Goal: Task Accomplishment & Management: Use online tool/utility

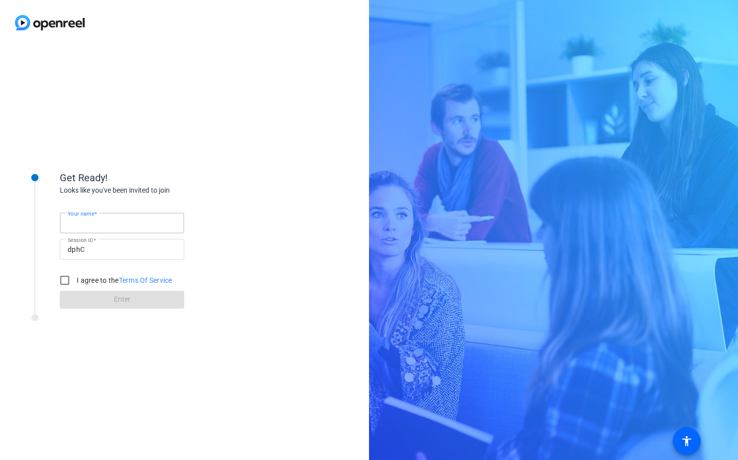
click at [131, 227] on input "Your name" at bounding box center [122, 223] width 109 height 12
type input "Raza"
click at [64, 282] on input "I agree to the Terms Of Service" at bounding box center [65, 280] width 20 height 20
checkbox input "true"
click at [107, 296] on span at bounding box center [122, 300] width 124 height 24
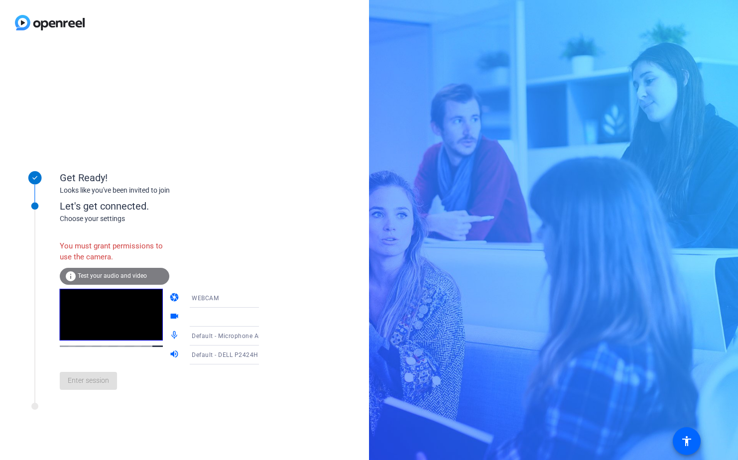
click at [106, 274] on span "Test your audio and video" at bounding box center [112, 275] width 69 height 7
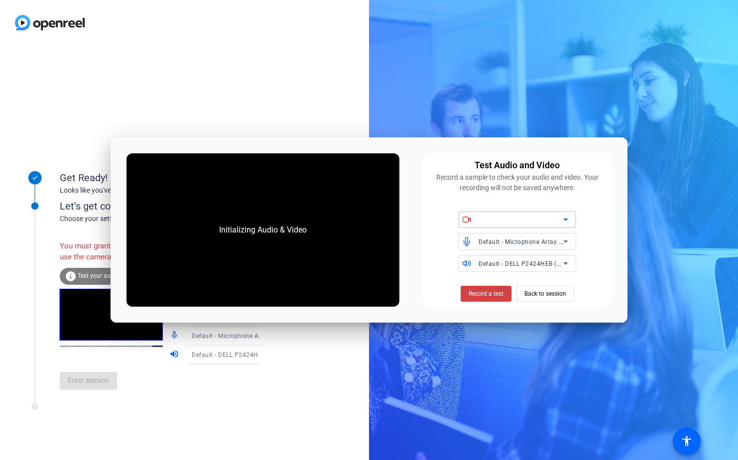
click at [565, 223] on icon at bounding box center [565, 220] width 12 height 12
click at [565, 218] on icon at bounding box center [565, 220] width 12 height 12
click at [468, 217] on icon at bounding box center [465, 219] width 5 height 5
click at [506, 292] on span at bounding box center [485, 294] width 51 height 24
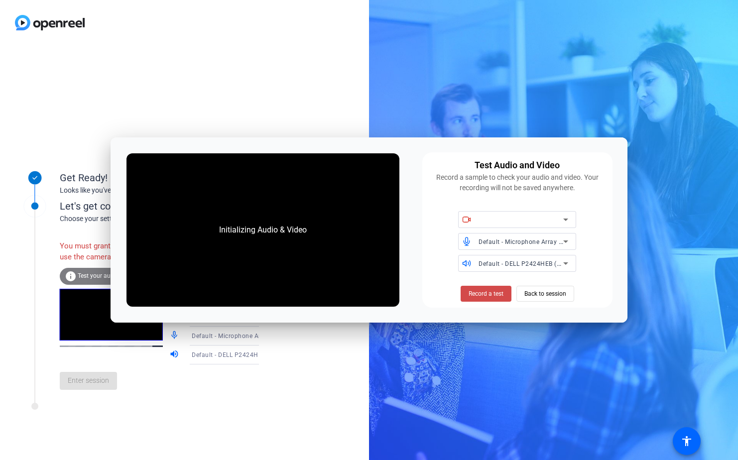
click at [500, 293] on span "Record a test" at bounding box center [485, 293] width 35 height 9
click at [567, 241] on icon at bounding box center [565, 241] width 5 height 2
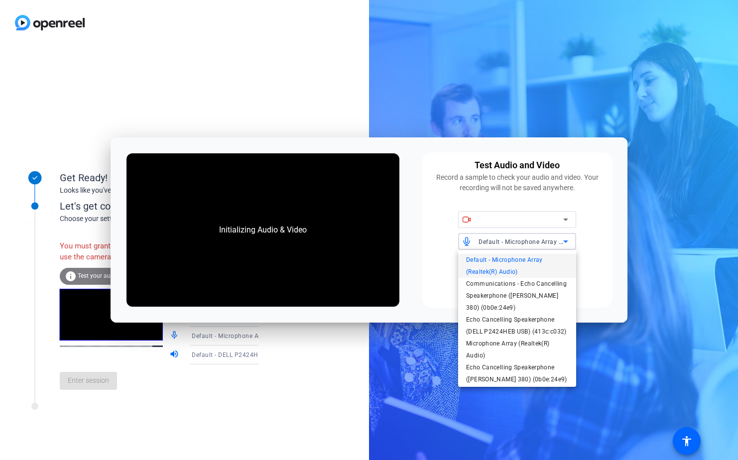
scroll to position [14, 0]
click at [539, 365] on span "Echo Cancelling Speakerphone ([PERSON_NAME] 380) (0b0e:24e9)" at bounding box center [517, 371] width 102 height 24
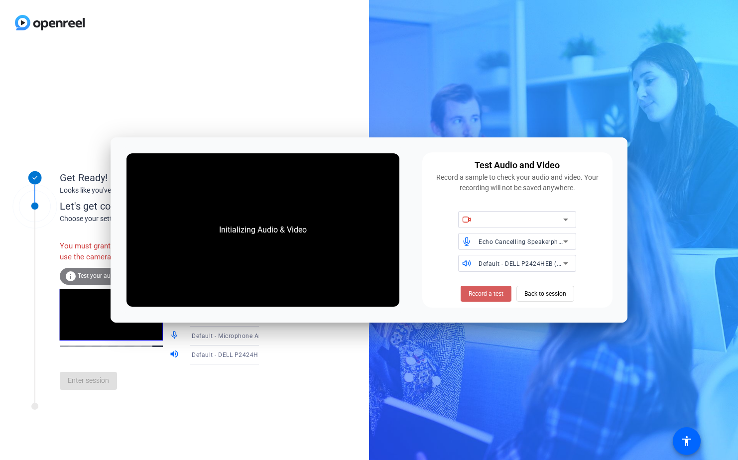
click at [494, 292] on span "Record a test" at bounding box center [485, 293] width 35 height 9
click at [565, 263] on icon at bounding box center [565, 263] width 5 height 2
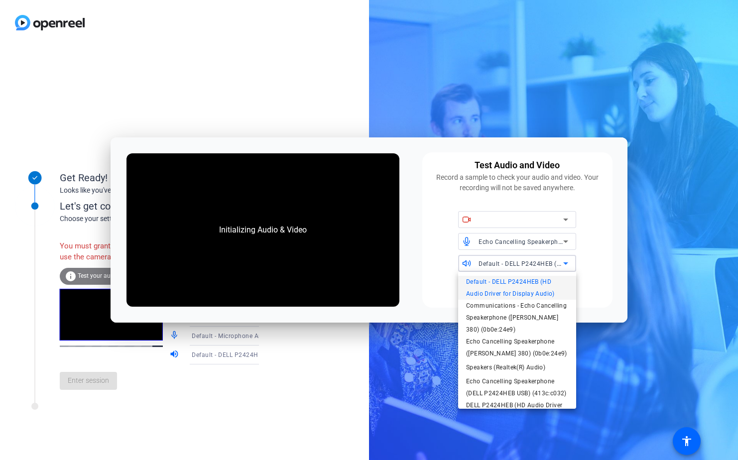
click at [565, 263] on div at bounding box center [369, 230] width 738 height 460
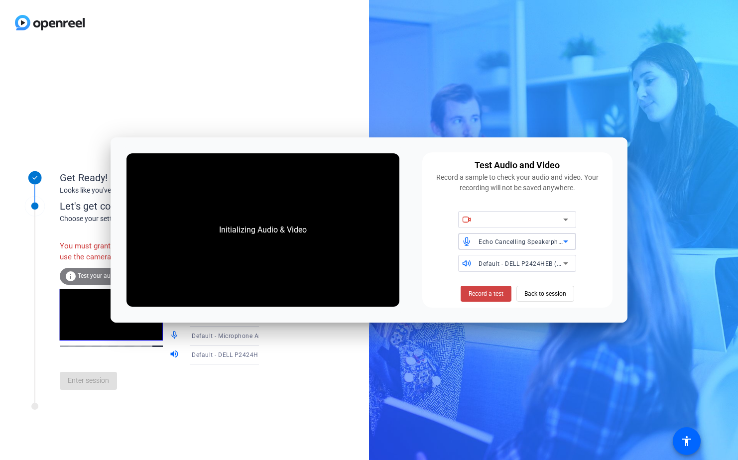
click at [567, 239] on icon at bounding box center [565, 241] width 12 height 12
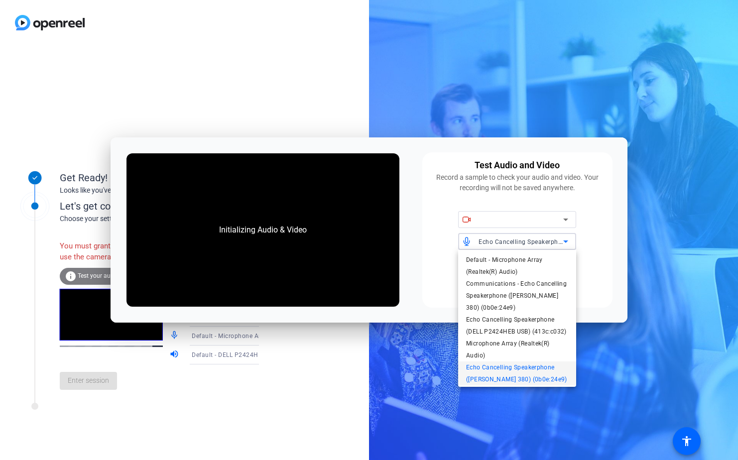
scroll to position [10, 0]
click at [567, 239] on div at bounding box center [369, 230] width 738 height 460
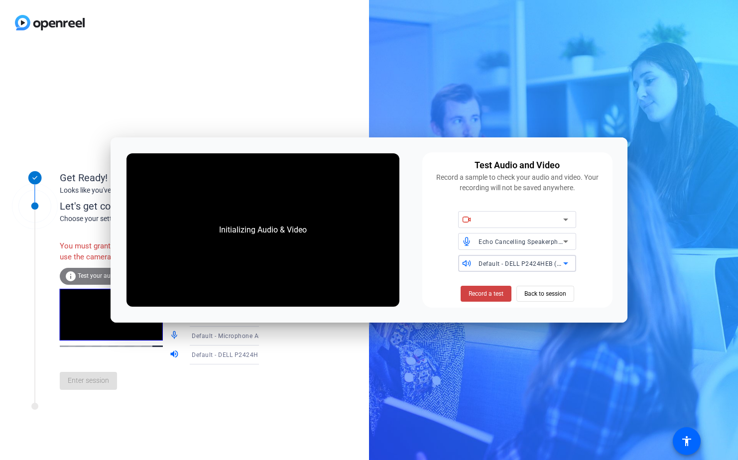
click at [565, 262] on icon at bounding box center [565, 263] width 12 height 12
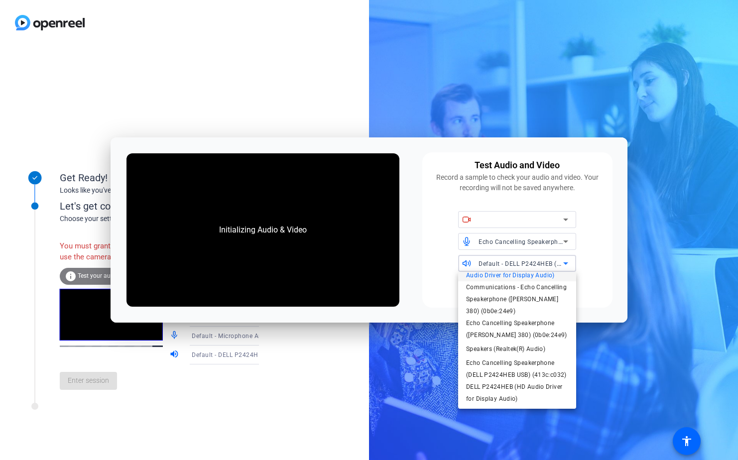
scroll to position [0, 0]
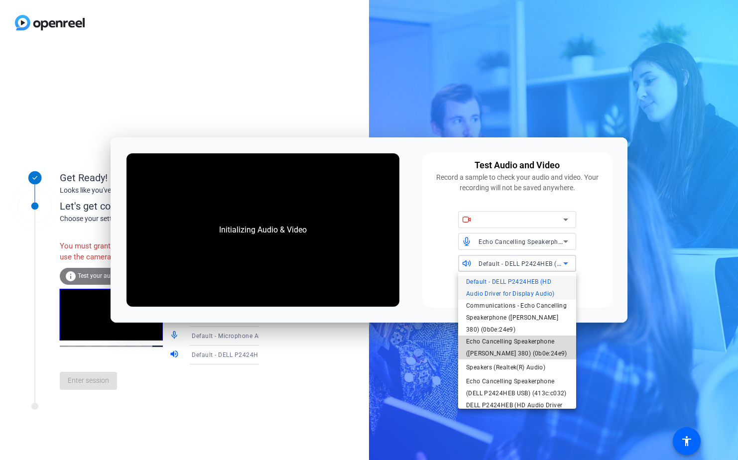
click at [552, 343] on span "Echo Cancelling Speakerphone ([PERSON_NAME] 380) (0b0e:24e9)" at bounding box center [517, 347] width 102 height 24
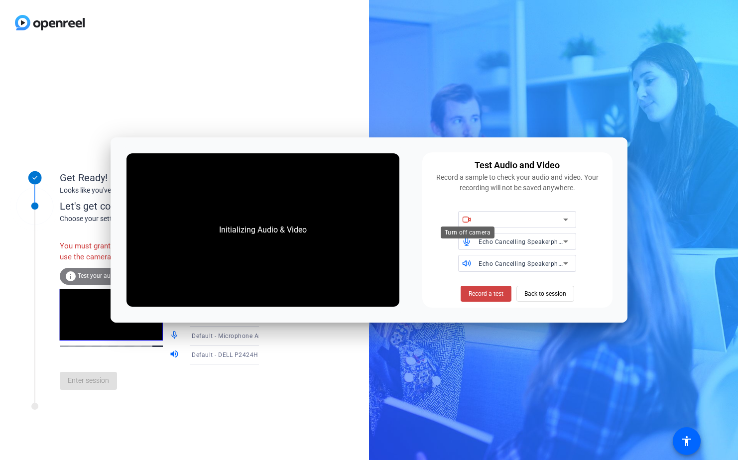
click at [466, 216] on icon at bounding box center [466, 219] width 9 height 9
click at [470, 218] on icon at bounding box center [466, 219] width 9 height 9
click at [554, 290] on span "Back to session" at bounding box center [545, 293] width 42 height 19
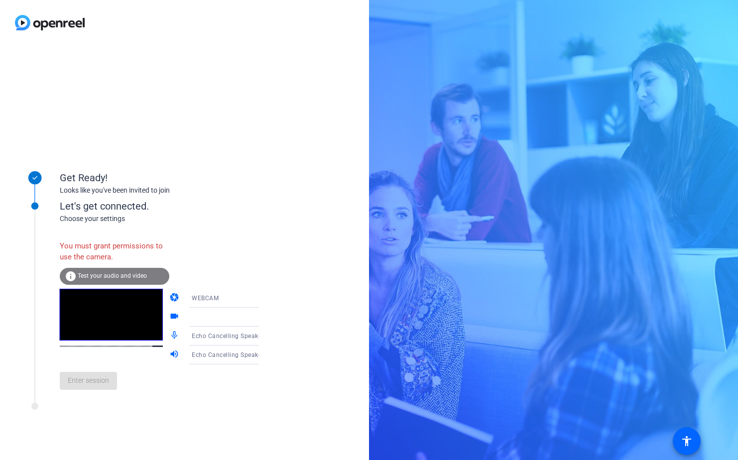
click at [38, 177] on icon at bounding box center [34, 177] width 13 height 13
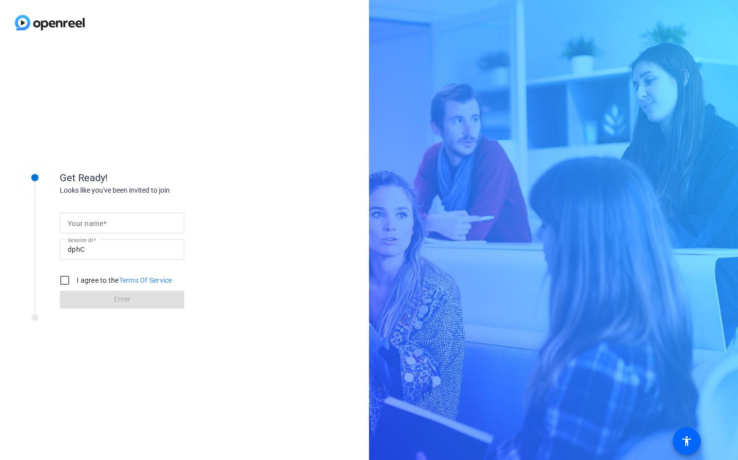
click at [105, 223] on span at bounding box center [104, 224] width 3 height 8
click at [105, 223] on input "Your name" at bounding box center [122, 223] width 109 height 12
type input "Raza"
click at [63, 280] on input "I agree to the Terms Of Service" at bounding box center [65, 280] width 20 height 20
checkbox input "true"
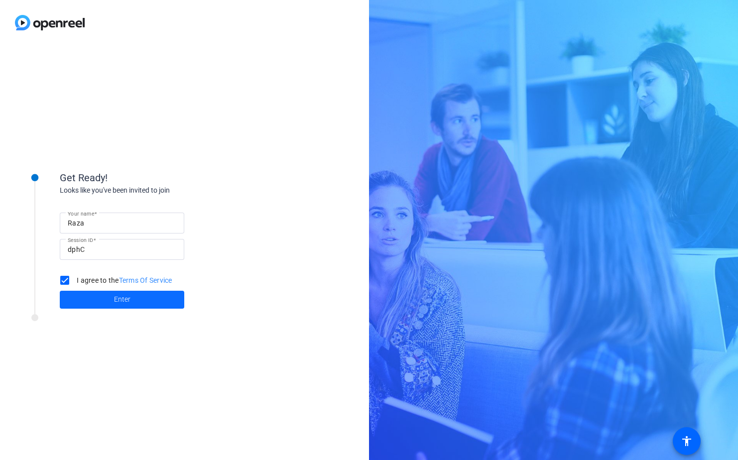
click at [116, 299] on span "Enter" at bounding box center [122, 299] width 16 height 10
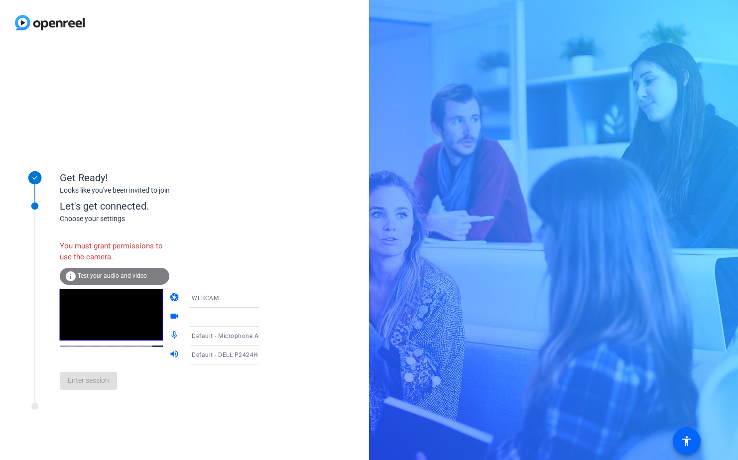
click at [263, 316] on icon at bounding box center [269, 317] width 12 height 12
click at [266, 317] on icon at bounding box center [268, 317] width 5 height 2
click at [263, 315] on icon at bounding box center [269, 317] width 12 height 12
click at [263, 317] on icon at bounding box center [269, 317] width 12 height 12
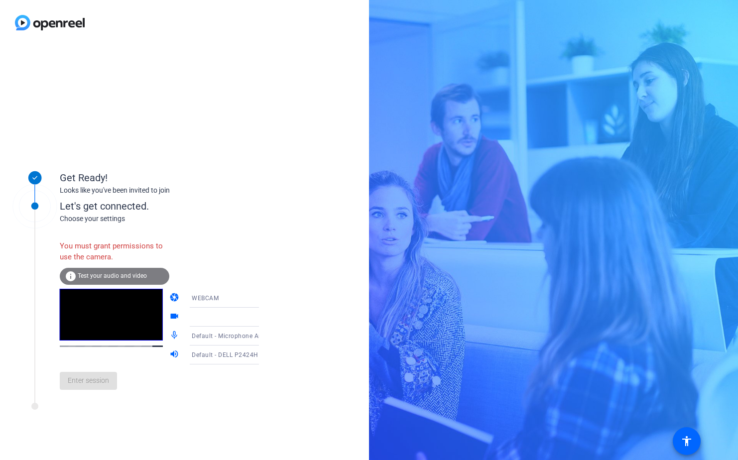
click at [263, 334] on icon at bounding box center [269, 336] width 12 height 12
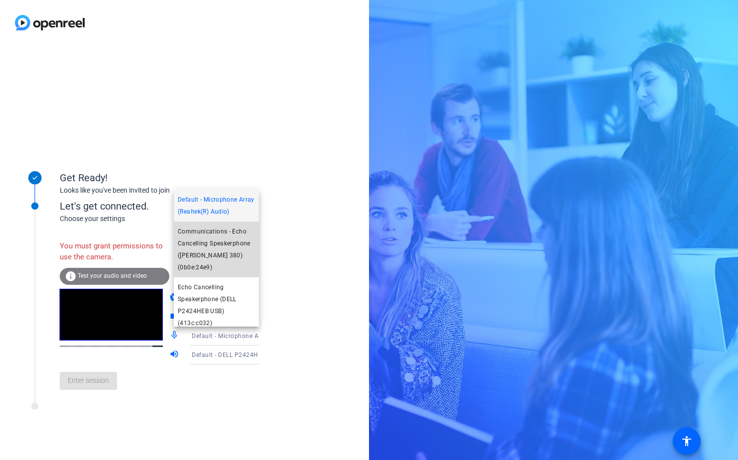
click at [237, 255] on span "Communications - Echo Cancelling Speakerphone ([PERSON_NAME] 380) (0b0e:24e9)" at bounding box center [216, 249] width 77 height 48
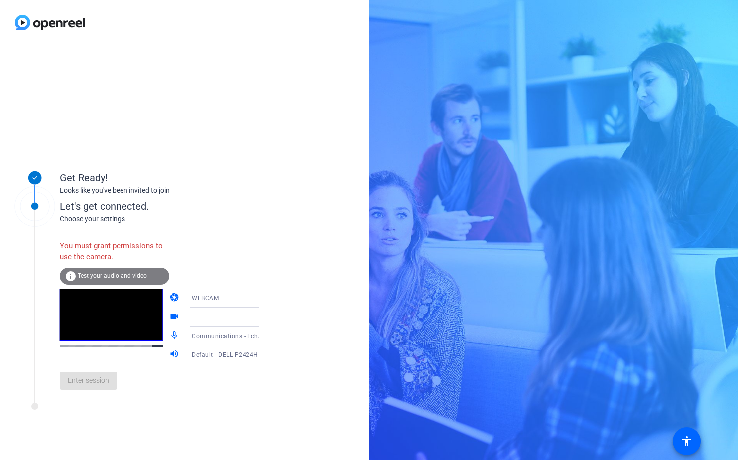
click at [266, 355] on icon at bounding box center [268, 355] width 5 height 2
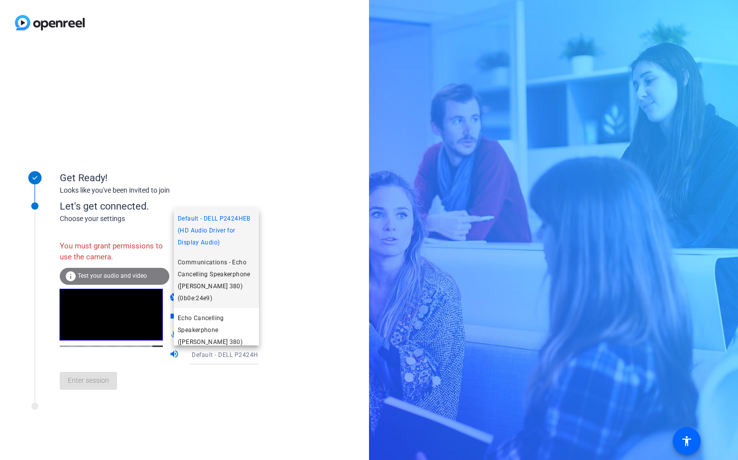
click at [242, 278] on span "Communications - Echo Cancelling Speakerphone ([PERSON_NAME] 380) (0b0e:24e9)" at bounding box center [216, 280] width 77 height 48
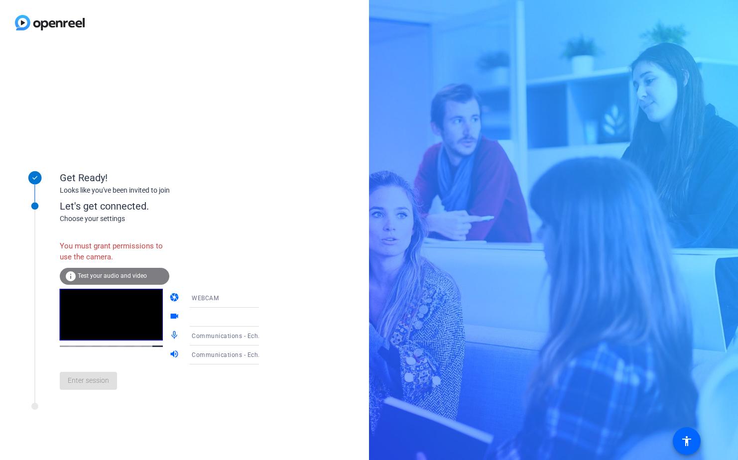
click at [266, 299] on icon at bounding box center [268, 298] width 5 height 2
click at [226, 317] on mat-option "WEBCAM" at bounding box center [216, 318] width 85 height 20
click at [101, 272] on span "Test your audio and video" at bounding box center [112, 275] width 69 height 7
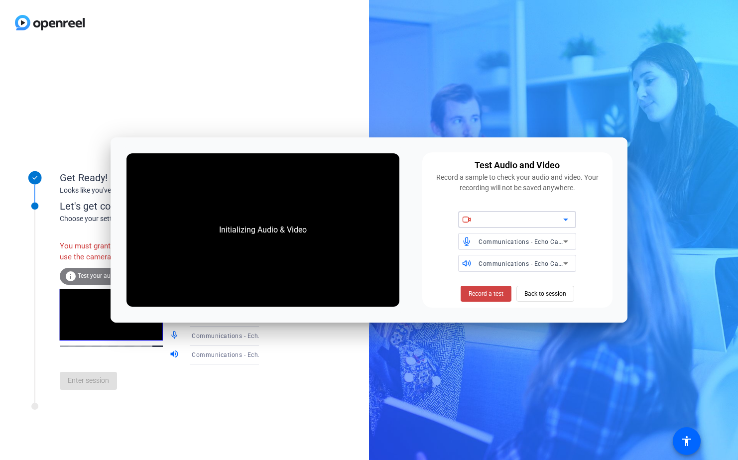
click at [564, 219] on icon at bounding box center [565, 220] width 12 height 12
click at [491, 295] on span "Record a test" at bounding box center [485, 293] width 35 height 9
click at [551, 294] on span "Back to session" at bounding box center [545, 293] width 42 height 19
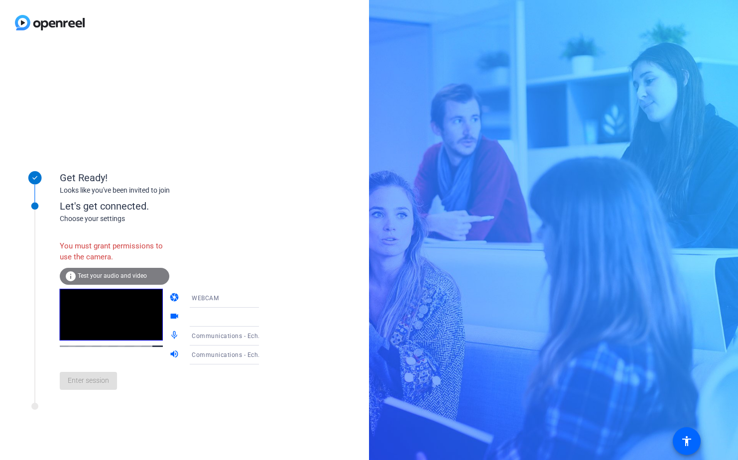
click at [263, 316] on icon at bounding box center [269, 317] width 12 height 12
click at [84, 379] on div "Enter session" at bounding box center [170, 380] width 220 height 33
click at [109, 276] on span "Test your audio and video" at bounding box center [112, 275] width 69 height 7
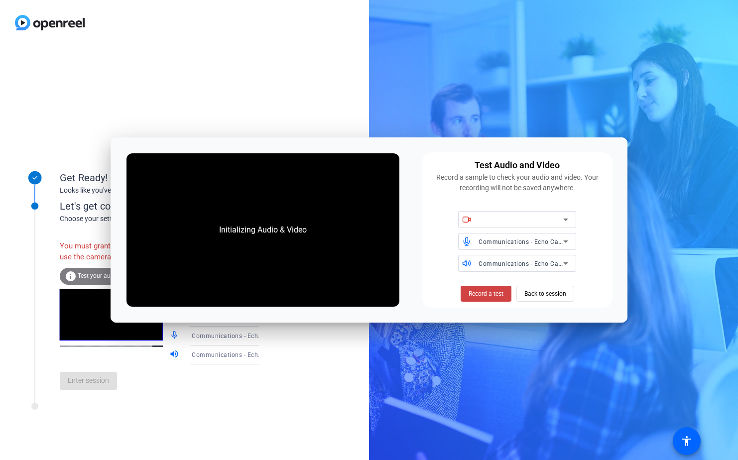
click at [239, 224] on div "Initializing Audio & Video" at bounding box center [263, 230] width 108 height 32
click at [481, 295] on span "Record a test" at bounding box center [485, 293] width 35 height 9
click at [481, 293] on span "Record a test" at bounding box center [485, 293] width 35 height 9
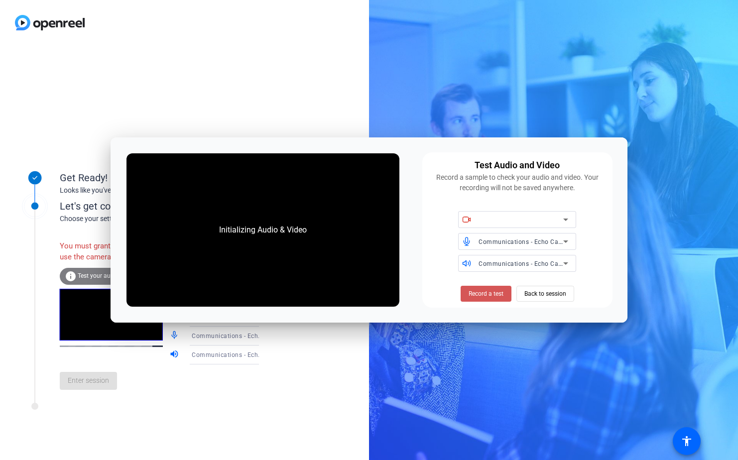
click at [481, 293] on span "Record a test" at bounding box center [485, 293] width 35 height 9
click at [567, 221] on icon at bounding box center [565, 220] width 12 height 12
click at [562, 219] on icon at bounding box center [565, 220] width 12 height 12
click at [565, 220] on icon at bounding box center [565, 220] width 5 height 2
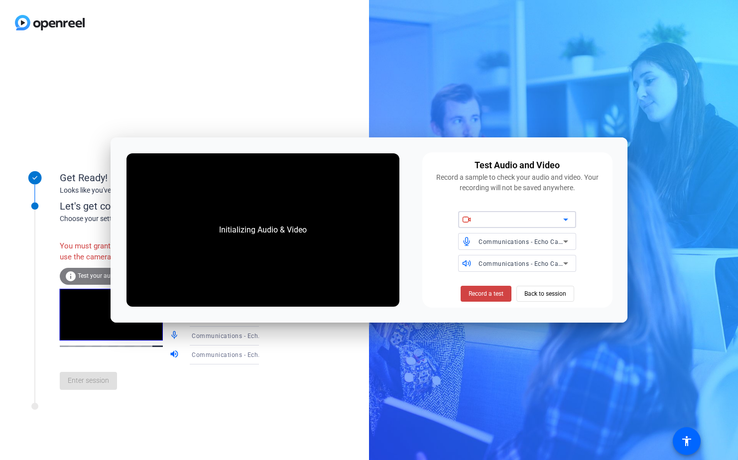
click at [565, 220] on icon at bounding box center [565, 220] width 5 height 2
click at [333, 35] on div at bounding box center [184, 22] width 369 height 45
